Goal: Information Seeking & Learning: Learn about a topic

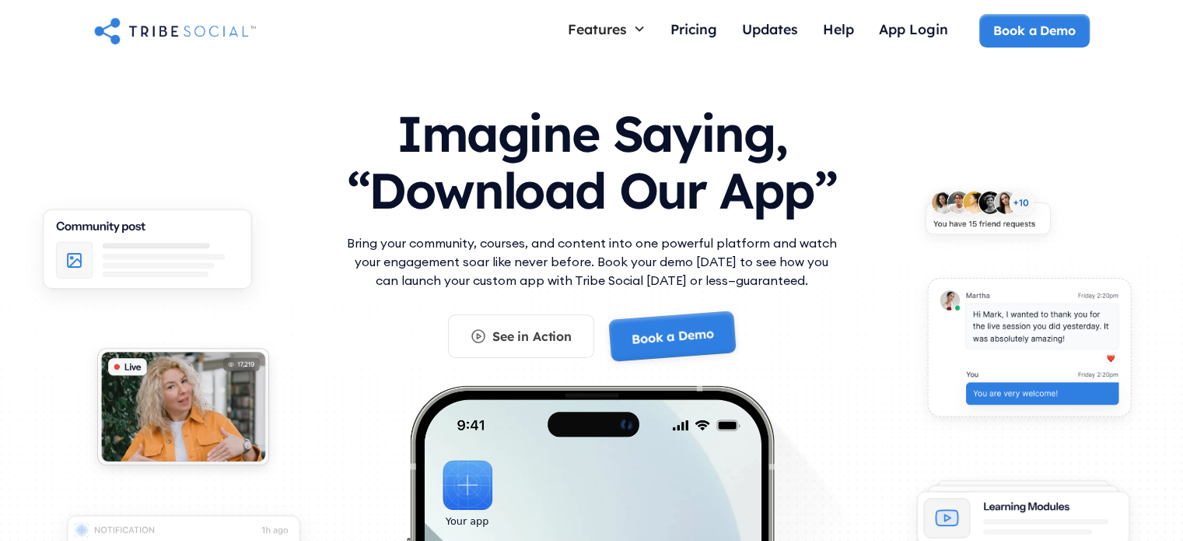
click at [0, 0] on link "Book a Demo" at bounding box center [0, 0] width 0 height 0
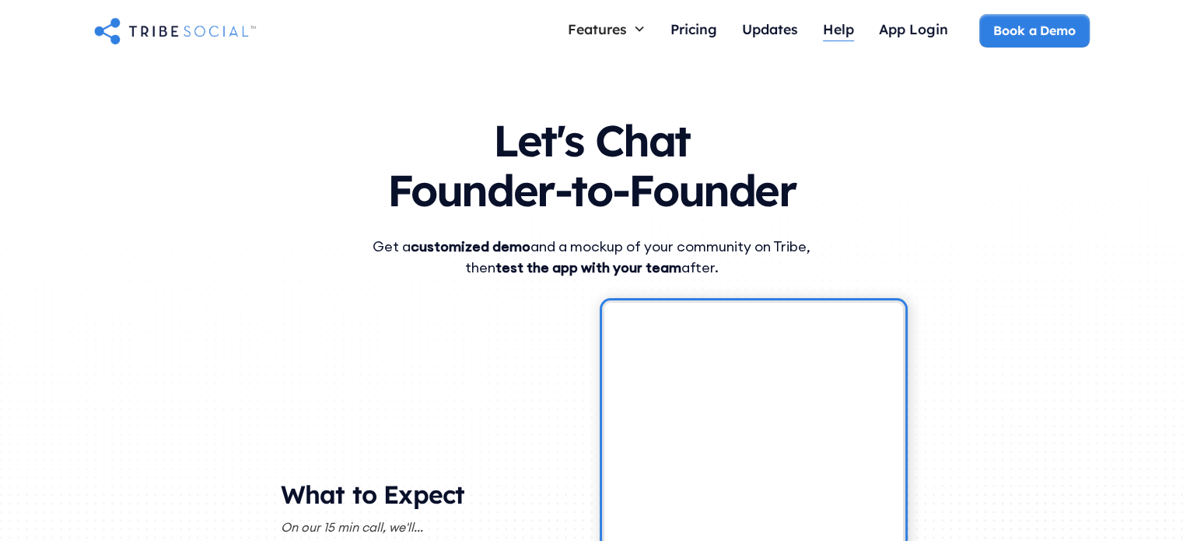
click at [838, 30] on div "Help" at bounding box center [838, 28] width 31 height 17
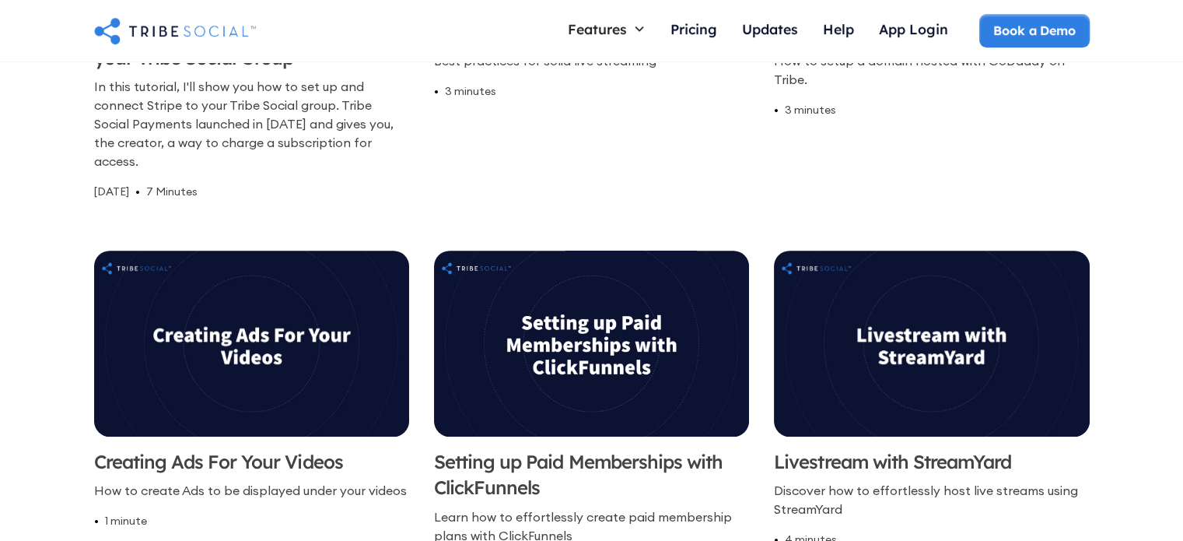
scroll to position [512, 0]
